Goal: Check status

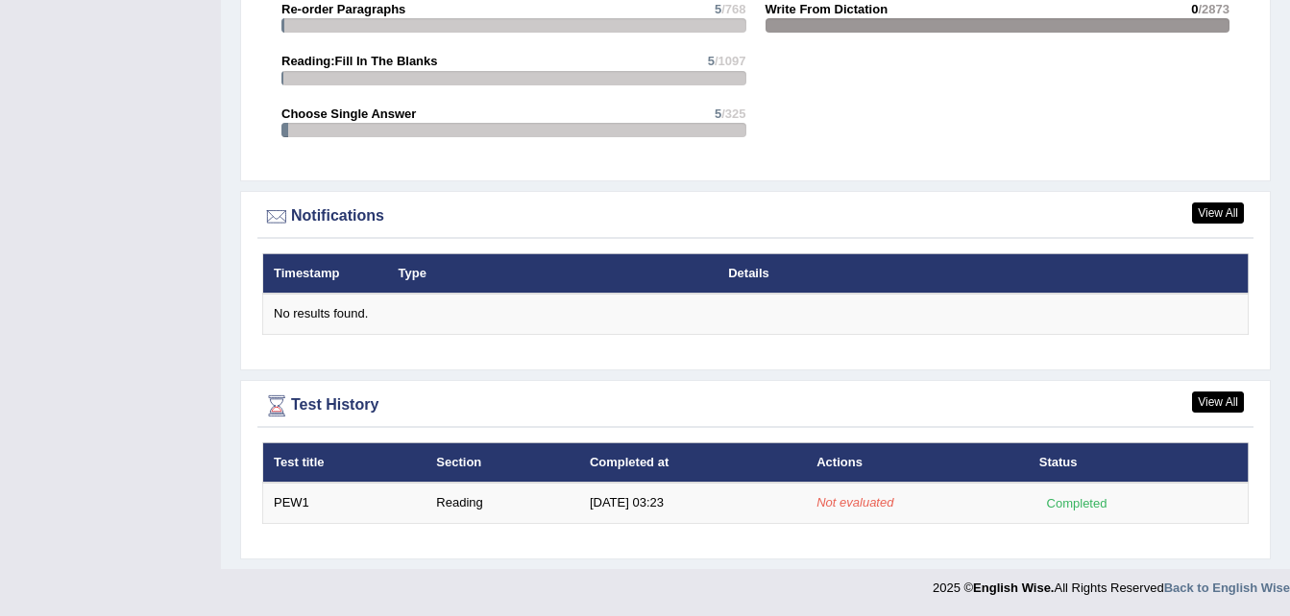
scroll to position [2149, 0]
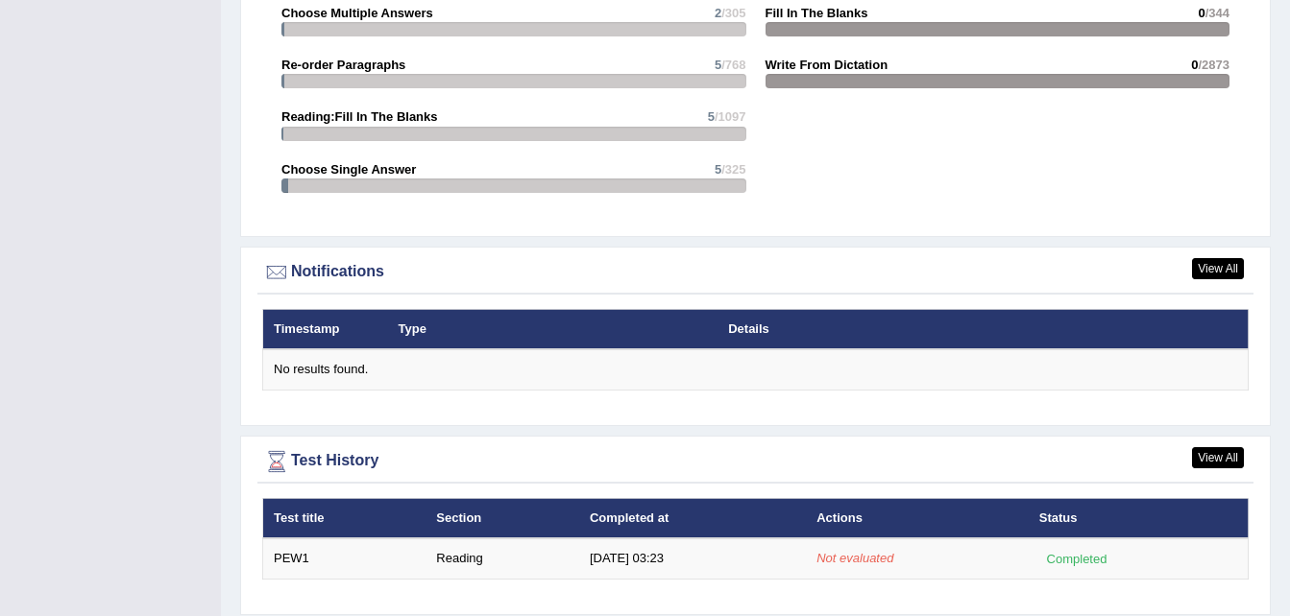
scroll to position [2149, 0]
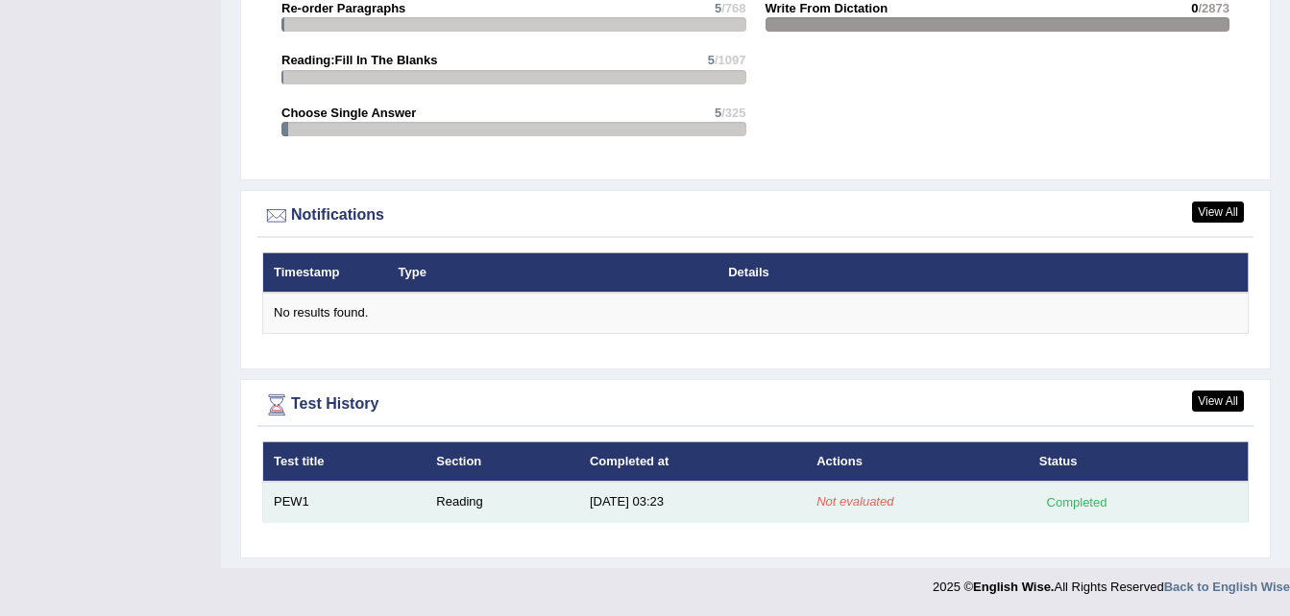
click at [1066, 504] on div "Completed" at bounding box center [1076, 503] width 75 height 20
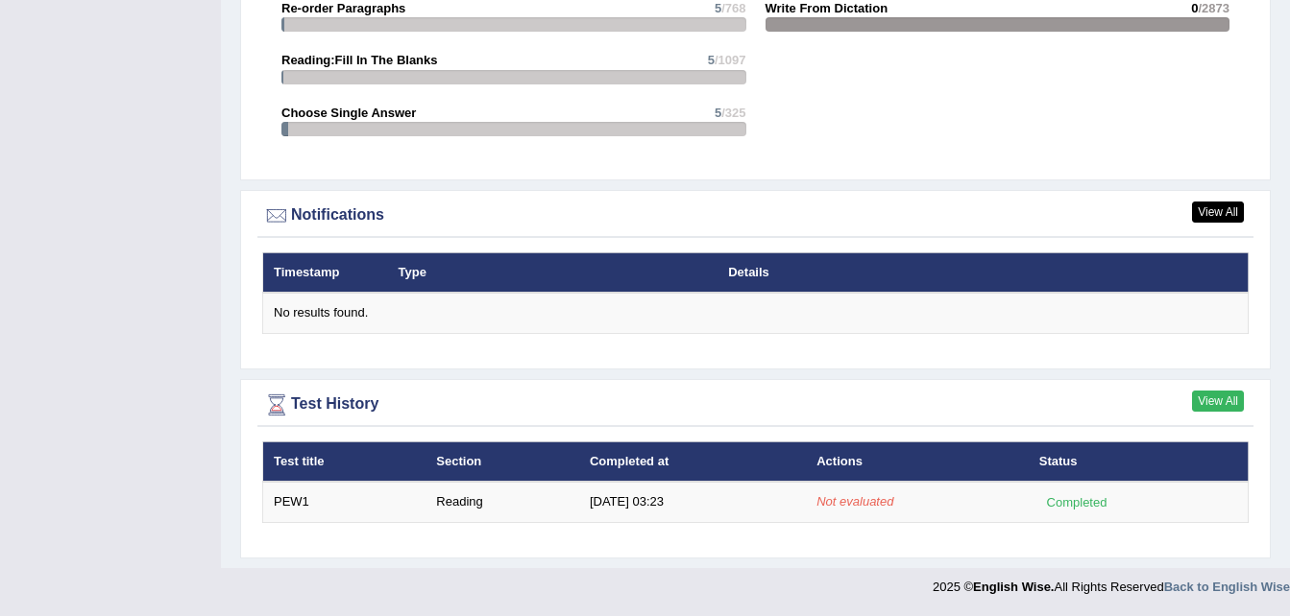
click at [1224, 397] on link "View All" at bounding box center [1218, 401] width 52 height 21
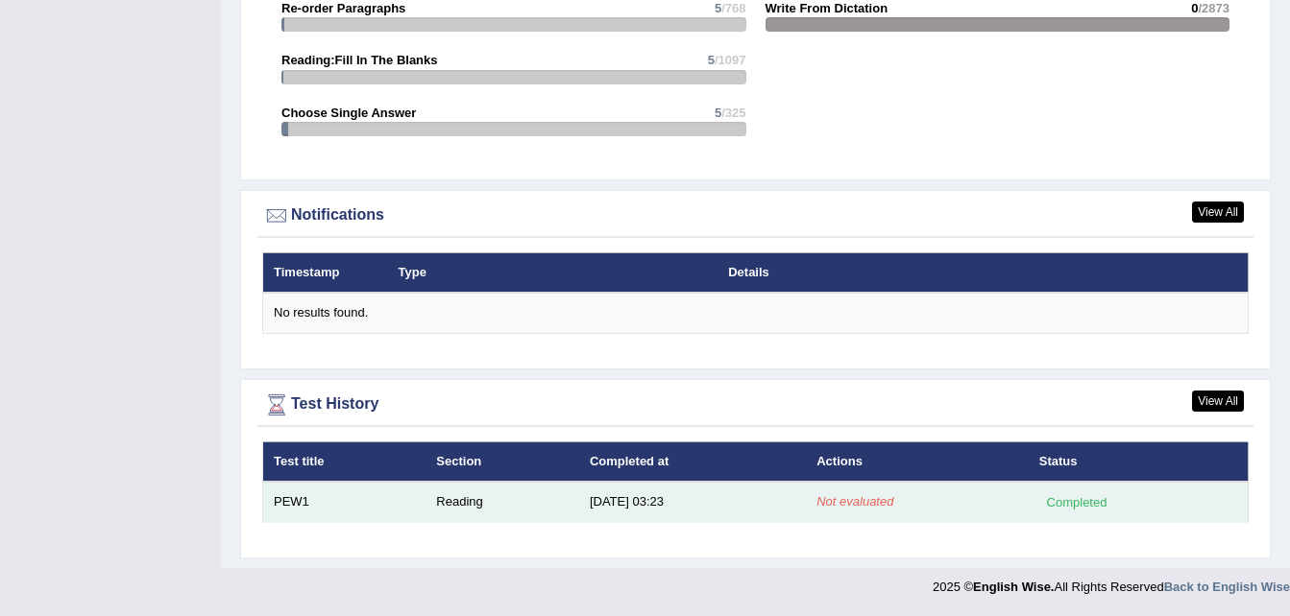
click at [450, 503] on td "Reading" at bounding box center [502, 502] width 154 height 40
click at [286, 500] on td "PEW1" at bounding box center [344, 502] width 163 height 40
